Goal: Task Accomplishment & Management: Use online tool/utility

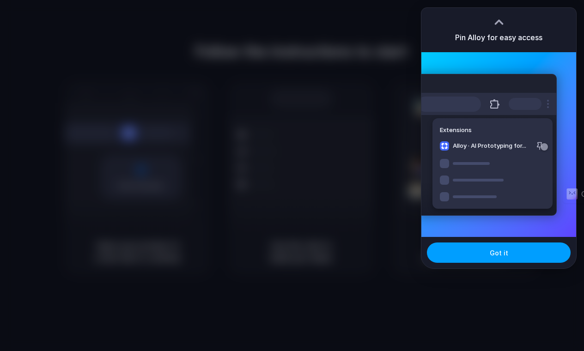
click at [473, 251] on button "Got it" at bounding box center [499, 252] width 144 height 20
